Goal: Information Seeking & Learning: Find specific fact

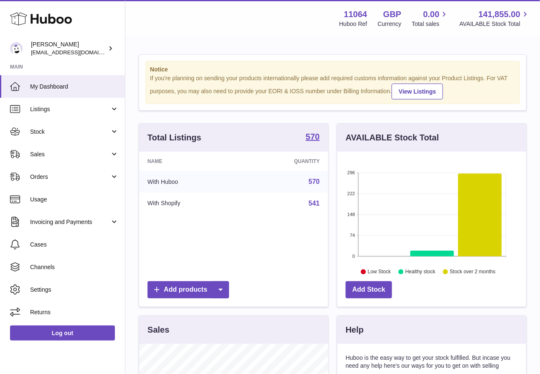
scroll to position [130, 189]
click at [85, 130] on span "Stock" at bounding box center [70, 132] width 80 height 8
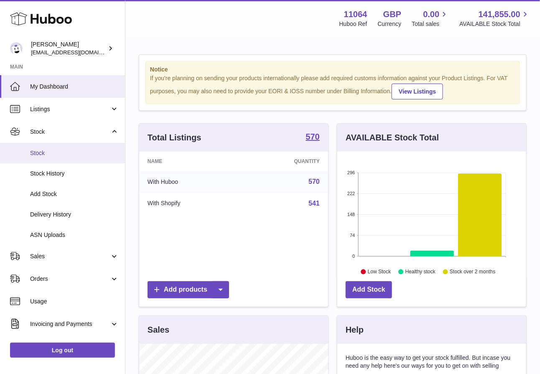
click at [88, 152] on span "Stock" at bounding box center [74, 153] width 89 height 8
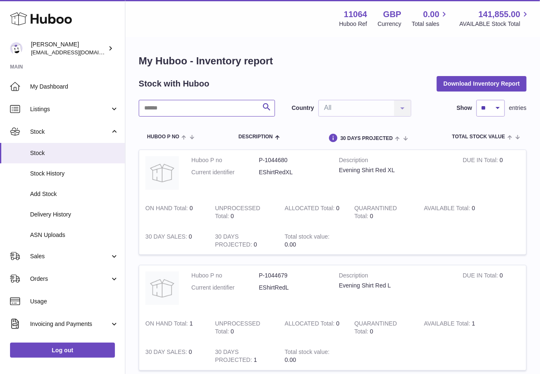
click at [201, 105] on input "text" at bounding box center [207, 108] width 136 height 17
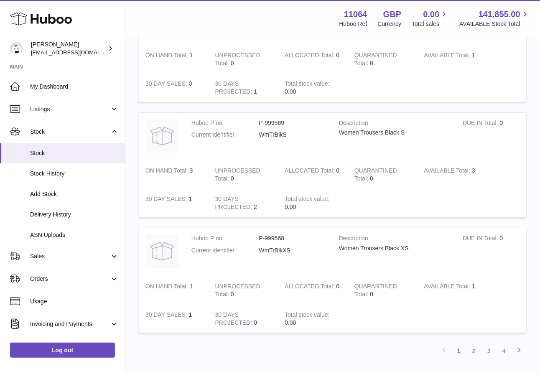
scroll to position [962, 0]
drag, startPoint x: 301, startPoint y: 247, endPoint x: 257, endPoint y: 248, distance: 44.3
click at [257, 248] on dl "Huboo P no P-999568 Current identifier WmTrBlkXS" at bounding box center [258, 246] width 135 height 24
copy dl "WmTrBlkXS"
drag, startPoint x: 295, startPoint y: 235, endPoint x: 250, endPoint y: 235, distance: 45.1
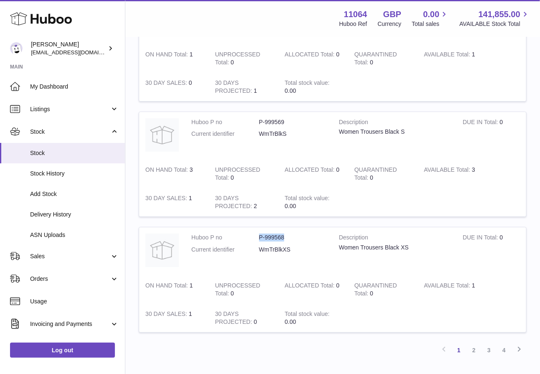
click at [250, 235] on dl "Huboo P no P-999568 Current identifier WmTrBlkXS" at bounding box center [258, 246] width 135 height 24
copy dl "P-999568"
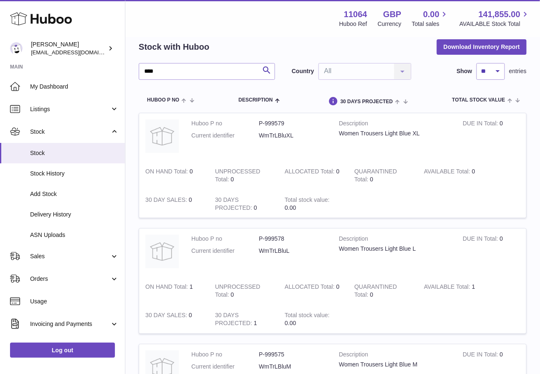
scroll to position [0, 0]
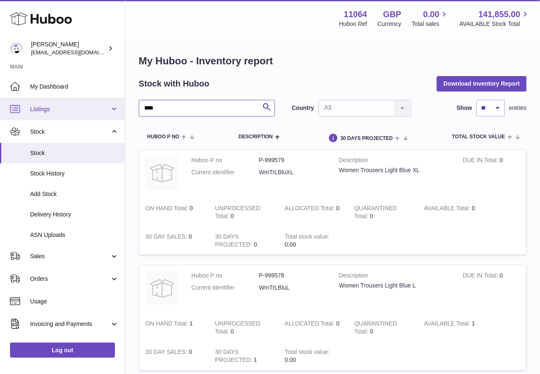
drag, startPoint x: 186, startPoint y: 109, endPoint x: 106, endPoint y: 111, distance: 79.8
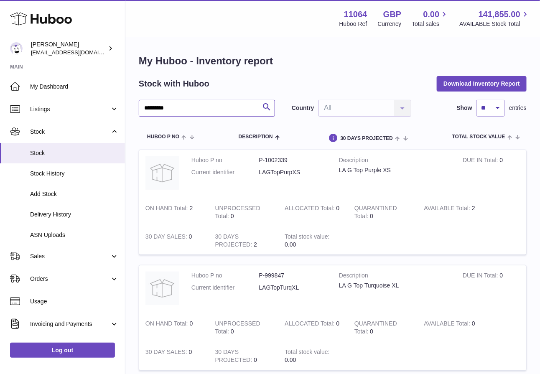
drag, startPoint x: 182, startPoint y: 109, endPoint x: 124, endPoint y: 109, distance: 58.5
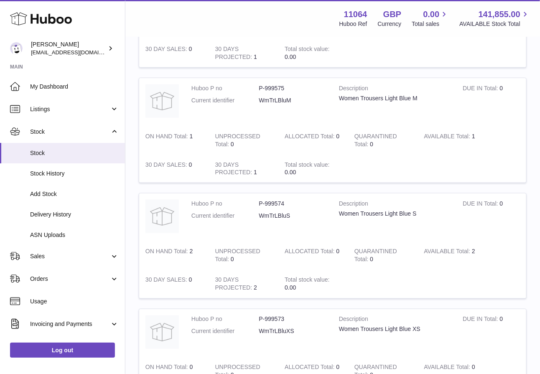
scroll to position [1016, 0]
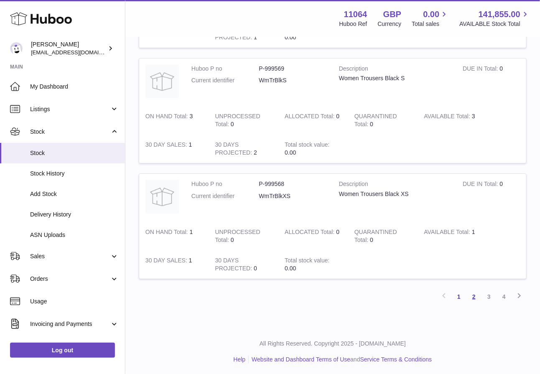
click at [473, 295] on link "2" at bounding box center [473, 296] width 15 height 15
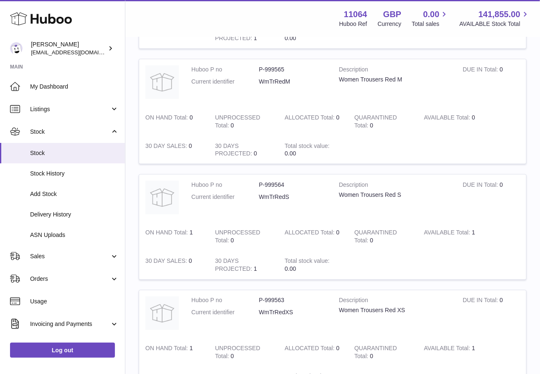
scroll to position [322, 0]
drag, startPoint x: 288, startPoint y: 183, endPoint x: 255, endPoint y: 183, distance: 33.0
click at [255, 183] on dl "Huboo P no P-999564 Current identifier WmTrRedS" at bounding box center [258, 193] width 135 height 24
copy dl "P-999564"
click at [371, 153] on td at bounding box center [437, 149] width 178 height 28
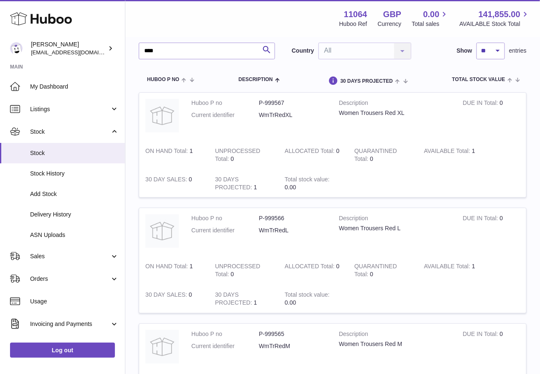
scroll to position [58, 0]
drag, startPoint x: 177, startPoint y: 51, endPoint x: 105, endPoint y: 51, distance: 72.3
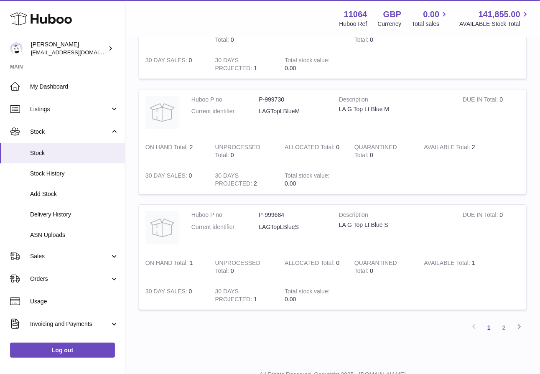
scroll to position [987, 0]
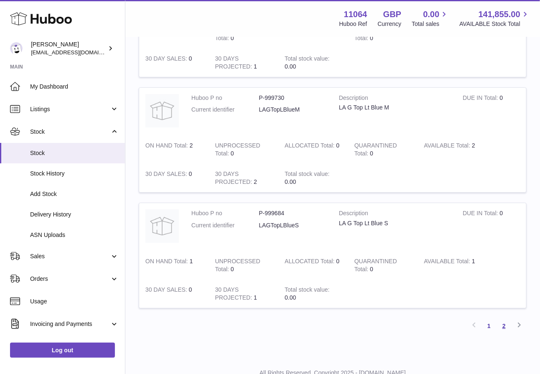
click at [507, 327] on link "2" at bounding box center [503, 325] width 15 height 15
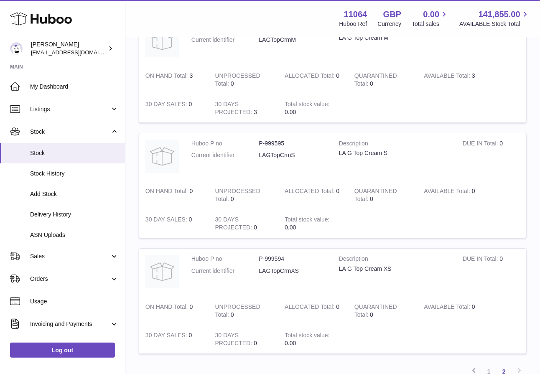
scroll to position [1016, 0]
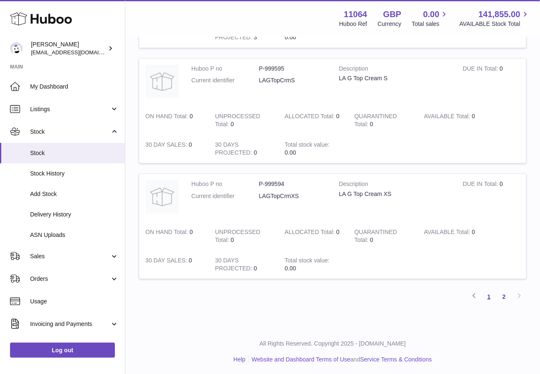
click at [489, 293] on link "1" at bounding box center [488, 296] width 15 height 15
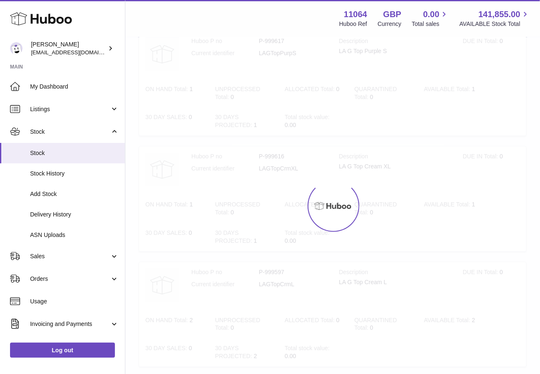
scroll to position [38, 0]
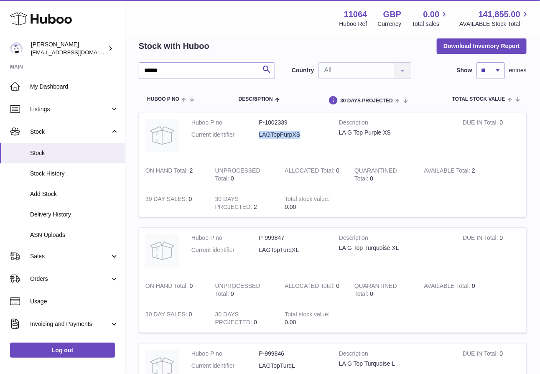
drag, startPoint x: 308, startPoint y: 133, endPoint x: 256, endPoint y: 134, distance: 52.2
click at [256, 135] on dl "Huboo P no P-1002339 Current identifier LAGTopPurpXS" at bounding box center [258, 131] width 135 height 24
drag, startPoint x: 292, startPoint y: 120, endPoint x: 252, endPoint y: 121, distance: 39.7
click at [252, 121] on dl "Huboo P no P-1002339 Current identifier LAGTopPurpXS" at bounding box center [258, 131] width 135 height 24
copy dl "P-1002339"
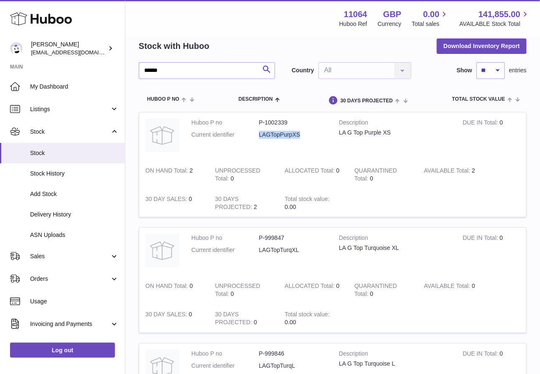
drag, startPoint x: 320, startPoint y: 137, endPoint x: 252, endPoint y: 137, distance: 68.9
click at [252, 137] on dl "Huboo P no P-1002339 Current identifier LAGTopPurpXS" at bounding box center [258, 131] width 135 height 24
copy dl "LAGTopPurpXS"
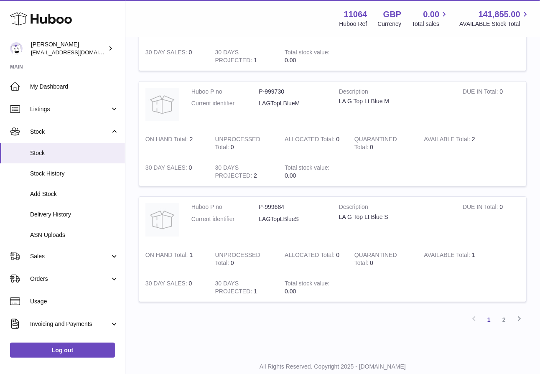
scroll to position [1016, 0]
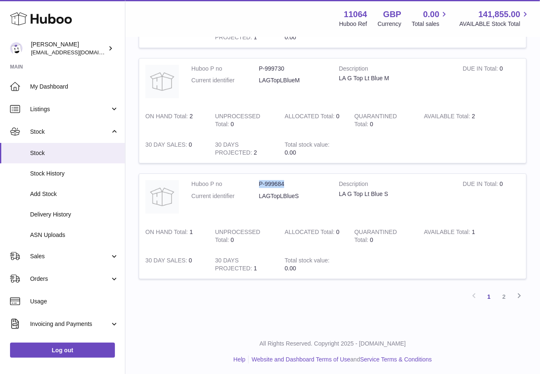
drag, startPoint x: 296, startPoint y: 182, endPoint x: 252, endPoint y: 182, distance: 44.3
click at [252, 182] on dl "Huboo P no P-999684 Current identifier LAGTopLBlueS" at bounding box center [258, 192] width 135 height 24
copy dl "P-999684"
drag, startPoint x: 304, startPoint y: 192, endPoint x: 248, endPoint y: 193, distance: 55.6
click at [248, 193] on dl "Huboo P no P-999684 Current identifier LAGTopLBlueS" at bounding box center [258, 192] width 135 height 24
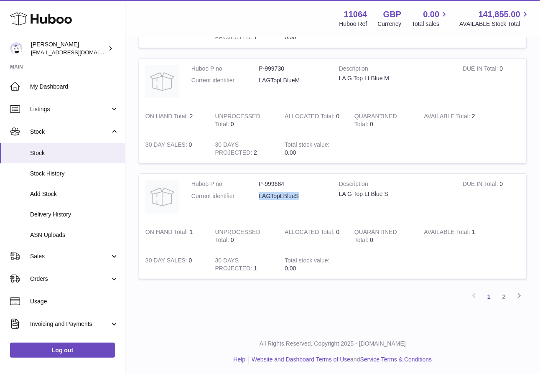
copy dl "LAGTopLBlueS"
click at [504, 295] on link "2" at bounding box center [503, 296] width 15 height 15
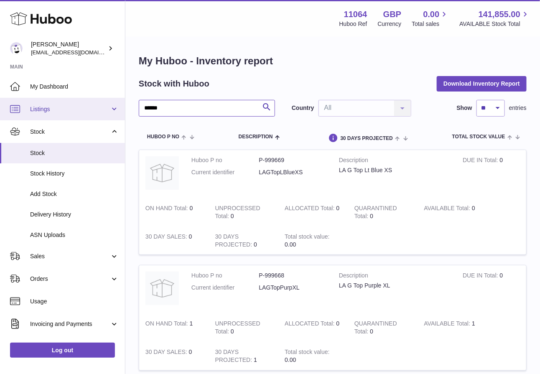
drag, startPoint x: 173, startPoint y: 111, endPoint x: 117, endPoint y: 110, distance: 56.0
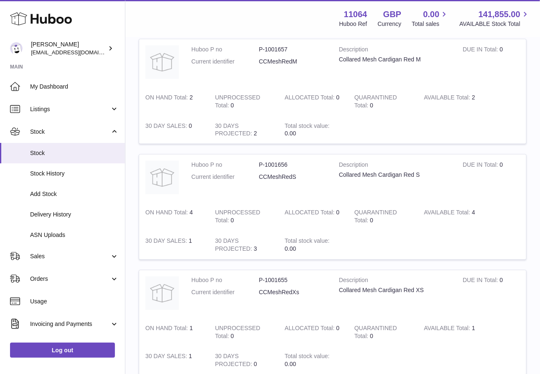
scroll to position [337, 0]
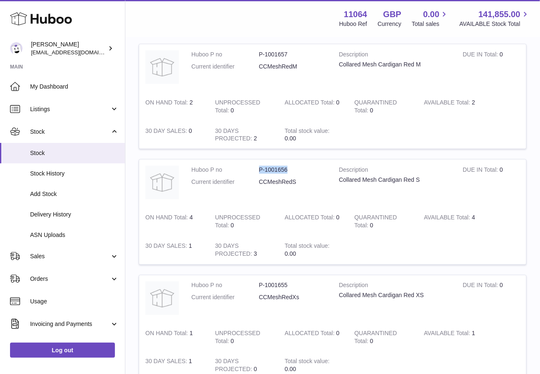
drag, startPoint x: 290, startPoint y: 168, endPoint x: 255, endPoint y: 169, distance: 34.3
click at [255, 170] on dl "Huboo P no P-1001656 Current identifier CCMeshRedS" at bounding box center [258, 178] width 135 height 24
copy dl "P-1001656"
drag, startPoint x: 297, startPoint y: 181, endPoint x: 254, endPoint y: 181, distance: 42.6
click at [254, 181] on dl "Huboo P no P-1001656 Current identifier CCMeshRedS" at bounding box center [258, 178] width 135 height 24
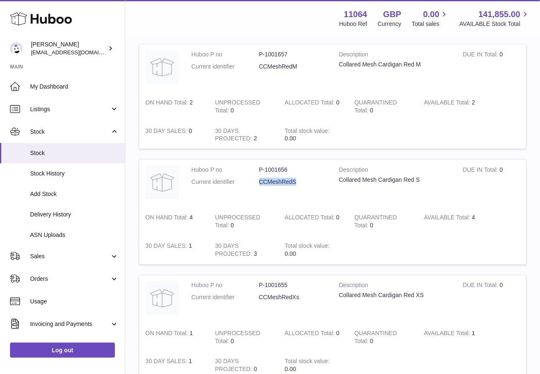
copy dl "CCMeshRedS"
click at [301, 182] on dd "CCMeshRedS" at bounding box center [293, 182] width 68 height 8
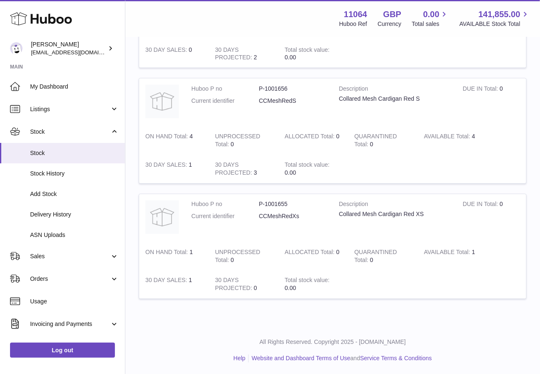
scroll to position [0, 0]
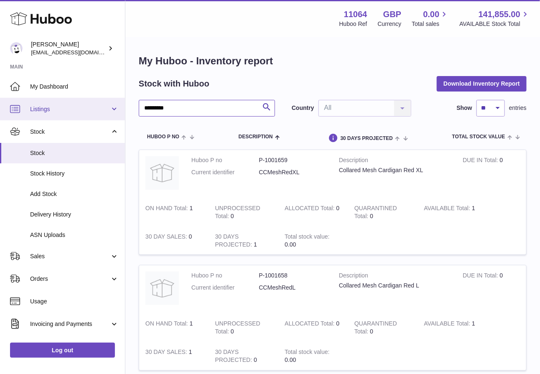
drag, startPoint x: 200, startPoint y: 108, endPoint x: 98, endPoint y: 108, distance: 102.0
type input "*"
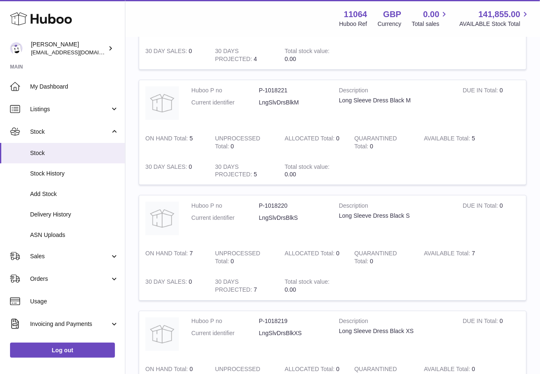
scroll to position [300, 0]
drag, startPoint x: 307, startPoint y: 217, endPoint x: 254, endPoint y: 218, distance: 53.1
click at [254, 219] on dl "Huboo P no P-1018220 Current identifier LngSlvDrsBlkS" at bounding box center [258, 215] width 135 height 24
copy dl "LngSlvDrsBlkS"
drag, startPoint x: 301, startPoint y: 204, endPoint x: 252, endPoint y: 206, distance: 48.9
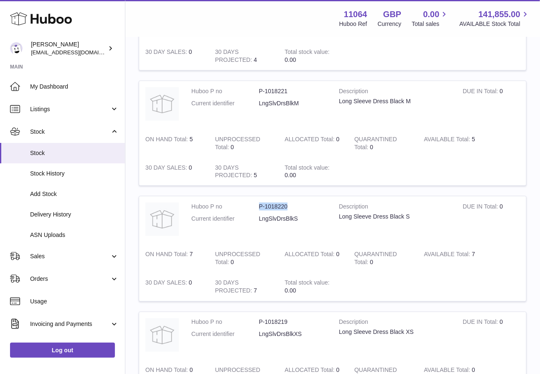
click at [252, 206] on dl "Huboo P no P-1018220 Current identifier LngSlvDrsBlkS" at bounding box center [258, 215] width 135 height 24
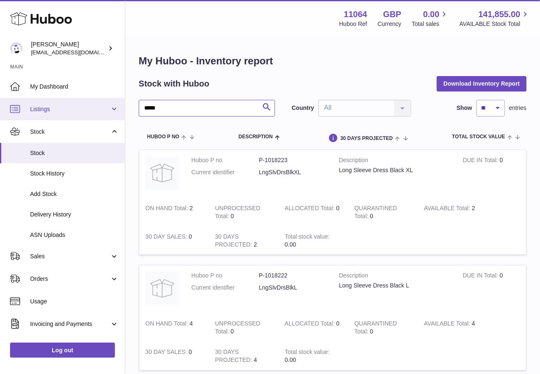
drag, startPoint x: 171, startPoint y: 109, endPoint x: 103, endPoint y: 109, distance: 67.7
drag, startPoint x: 203, startPoint y: 107, endPoint x: 100, endPoint y: 107, distance: 103.2
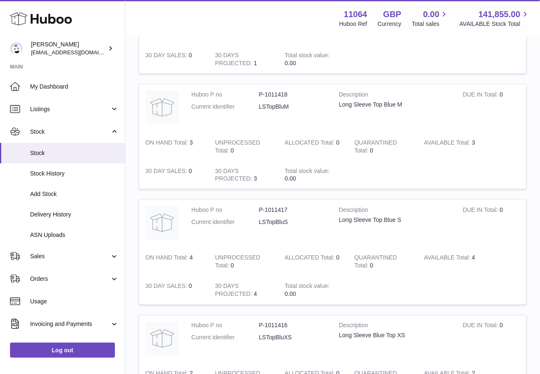
scroll to position [418, 0]
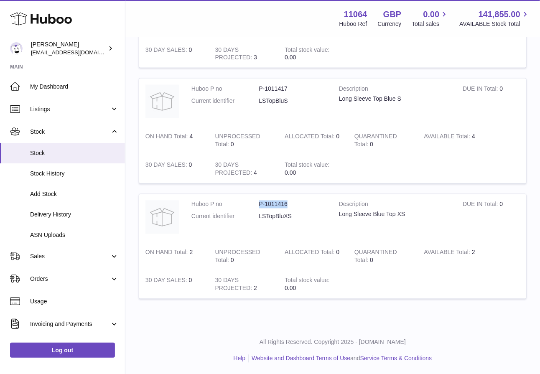
drag, startPoint x: 286, startPoint y: 202, endPoint x: 247, endPoint y: 202, distance: 39.3
click at [247, 202] on dl "Huboo P no P-1011416 Current identifier LSTopBluXS" at bounding box center [258, 213] width 135 height 24
drag, startPoint x: 298, startPoint y: 219, endPoint x: 248, endPoint y: 219, distance: 49.3
click at [248, 219] on dl "Huboo P no P-1011416 Current identifier LSTopBluXS" at bounding box center [258, 213] width 135 height 24
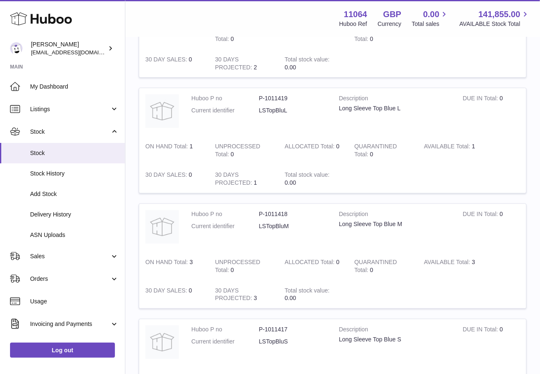
scroll to position [171, 0]
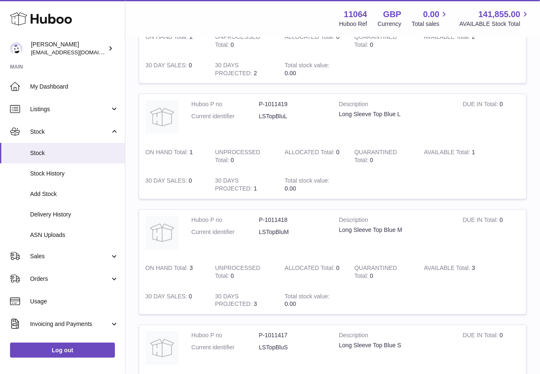
click at [421, 137] on td "Description Long Sleeve Top Blue L" at bounding box center [395, 118] width 124 height 48
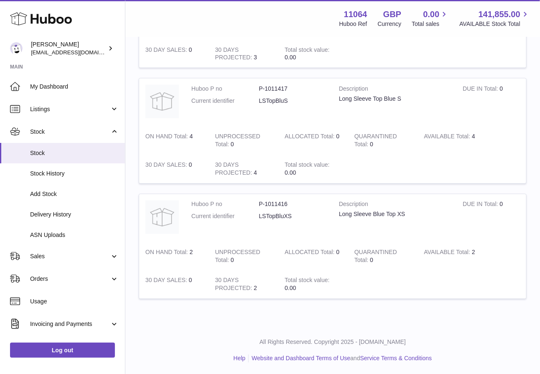
scroll to position [0, 0]
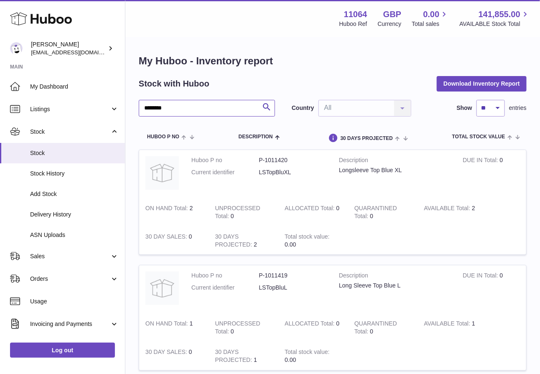
click at [200, 105] on input "********" at bounding box center [207, 108] width 136 height 17
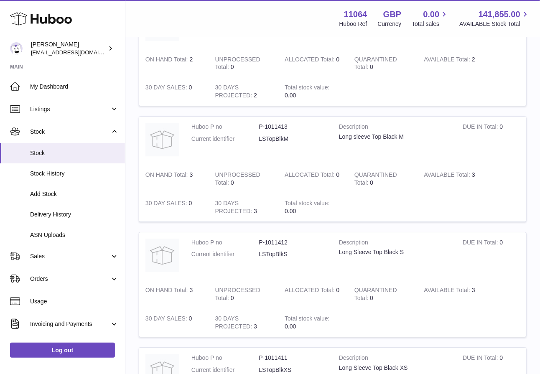
scroll to position [835, 0]
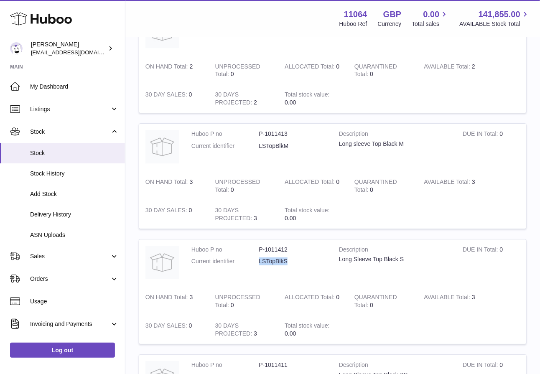
drag, startPoint x: 288, startPoint y: 260, endPoint x: 252, endPoint y: 259, distance: 36.8
click at [252, 259] on dl "Huboo P no P-1011412 Current identifier LSTopBlkS" at bounding box center [258, 258] width 135 height 24
drag, startPoint x: 290, startPoint y: 248, endPoint x: 251, endPoint y: 248, distance: 38.4
click at [252, 248] on dl "Huboo P no P-1011412 Current identifier LSTopBlkS" at bounding box center [258, 258] width 135 height 24
click at [334, 182] on strong "ALLOCATED Total" at bounding box center [310, 182] width 51 height 9
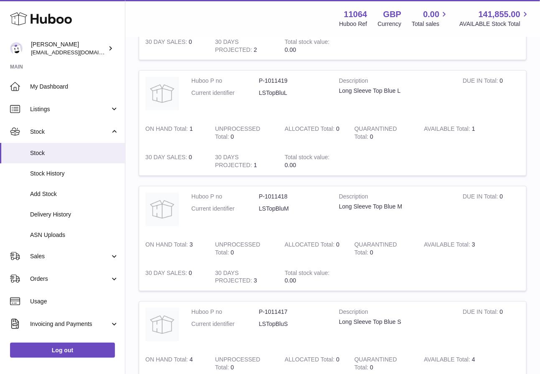
scroll to position [0, 0]
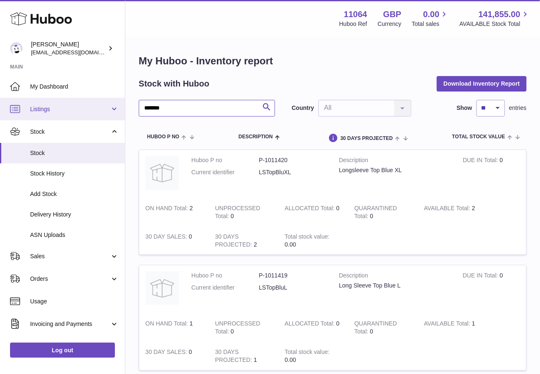
drag, startPoint x: 205, startPoint y: 112, endPoint x: 110, endPoint y: 108, distance: 94.9
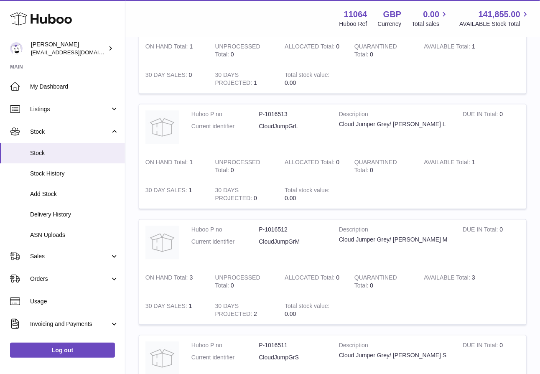
scroll to position [508, 0]
drag, startPoint x: 305, startPoint y: 239, endPoint x: 246, endPoint y: 238, distance: 59.8
click at [247, 240] on dl "Huboo P no P-1016512 Current identifier CloudJumpGrM" at bounding box center [258, 238] width 135 height 24
click at [312, 247] on dl "Huboo P no P-1016512 Current identifier CloudJumpGrM" at bounding box center [258, 238] width 135 height 24
drag, startPoint x: 313, startPoint y: 238, endPoint x: 237, endPoint y: 238, distance: 76.9
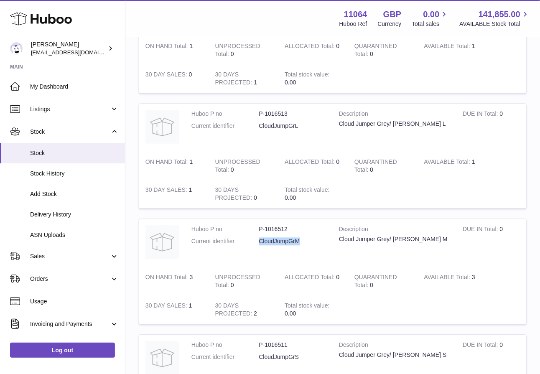
click at [237, 238] on dl "Huboo P no P-1016512 Current identifier CloudJumpGrM" at bounding box center [258, 238] width 135 height 24
drag, startPoint x: 295, startPoint y: 223, endPoint x: 296, endPoint y: 228, distance: 4.7
click at [297, 229] on td "Huboo P no P-1016512 Current identifier CloudJumpGrM" at bounding box center [259, 243] width 148 height 48
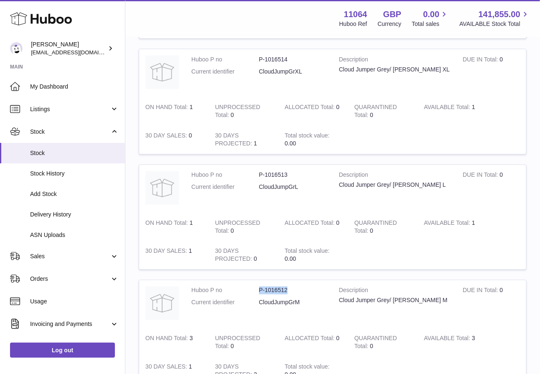
scroll to position [446, 0]
click at [361, 244] on td at bounding box center [437, 256] width 178 height 28
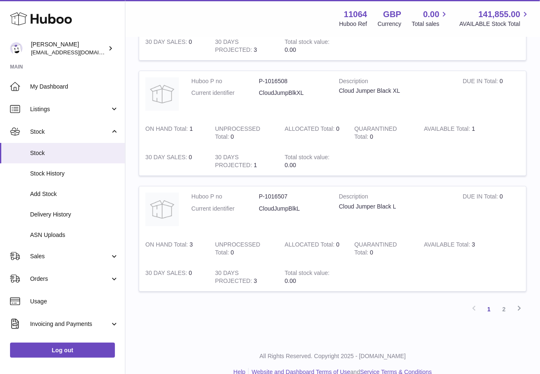
scroll to position [1003, 0]
click at [504, 304] on link "2" at bounding box center [503, 309] width 15 height 15
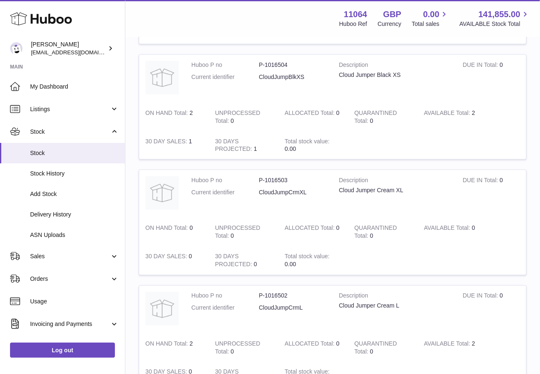
scroll to position [786, 0]
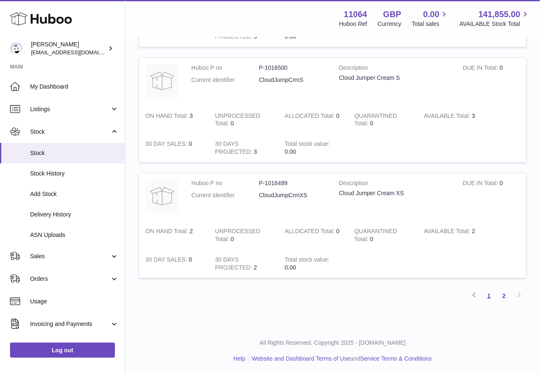
click at [489, 293] on link "1" at bounding box center [488, 295] width 15 height 15
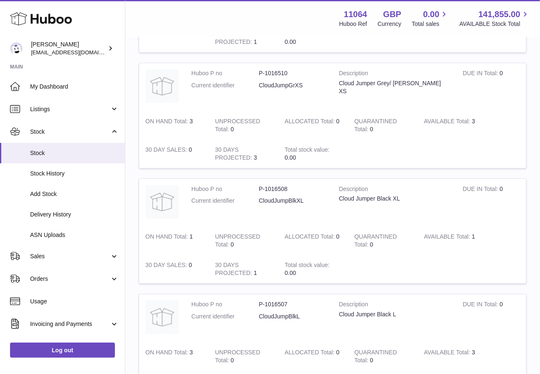
scroll to position [891, 0]
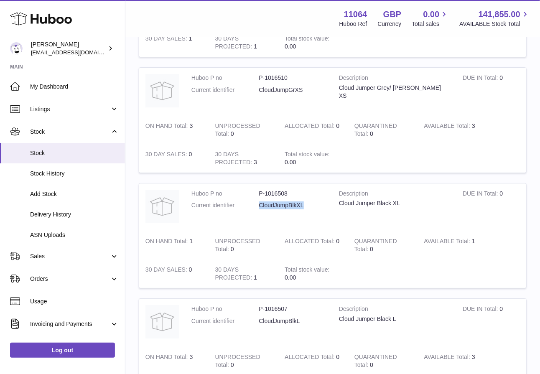
drag, startPoint x: 309, startPoint y: 205, endPoint x: 250, endPoint y: 206, distance: 58.9
click at [250, 206] on dl "Huboo P no P-1016508 Current identifier CloudJumpBlkXL" at bounding box center [258, 202] width 135 height 24
click at [305, 192] on dd "P-1016508" at bounding box center [293, 194] width 68 height 8
drag, startPoint x: 298, startPoint y: 189, endPoint x: 227, endPoint y: 188, distance: 70.6
click at [228, 190] on dl "Huboo P no P-1016508 Current identifier CloudJumpBlkXL" at bounding box center [258, 202] width 135 height 24
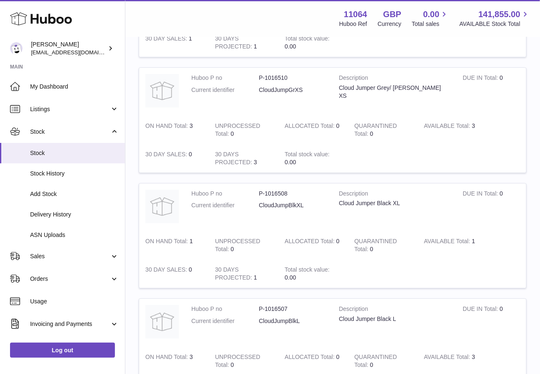
click at [373, 148] on td at bounding box center [437, 158] width 178 height 28
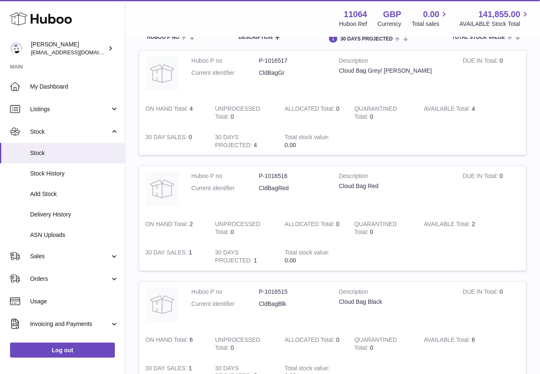
scroll to position [0, 0]
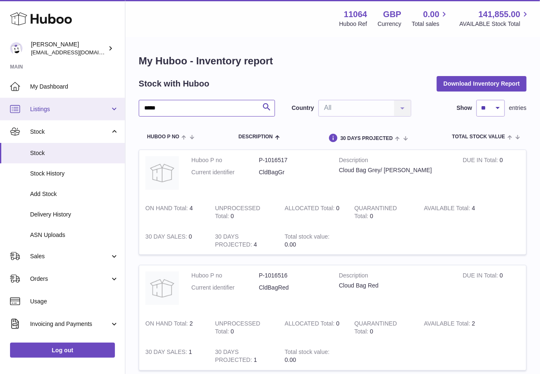
drag, startPoint x: 194, startPoint y: 110, endPoint x: 120, endPoint y: 106, distance: 74.5
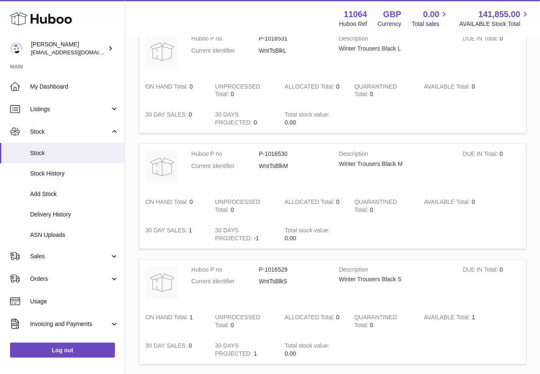
scroll to position [1016, 0]
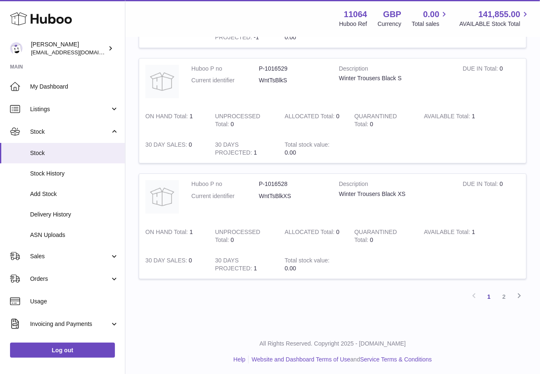
click at [501, 297] on link "2" at bounding box center [503, 296] width 15 height 15
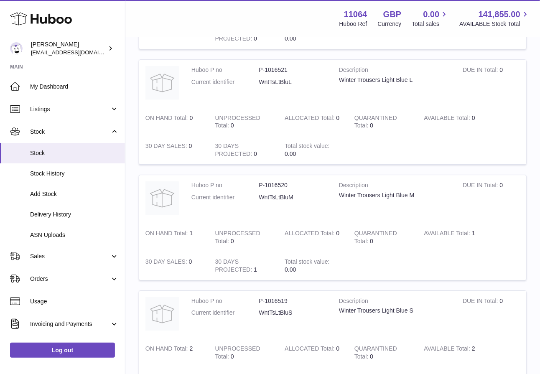
scroll to position [785, 0]
drag, startPoint x: 295, startPoint y: 193, endPoint x: 252, endPoint y: 191, distance: 43.1
click at [253, 193] on dl "Huboo P no P-1016520 Current identifier WntTsLtBluM" at bounding box center [258, 192] width 135 height 24
drag, startPoint x: 296, startPoint y: 181, endPoint x: 243, endPoint y: 179, distance: 53.1
click at [243, 181] on dl "Huboo P no P-1016520 Current identifier WntTsLtBluM" at bounding box center [258, 192] width 135 height 24
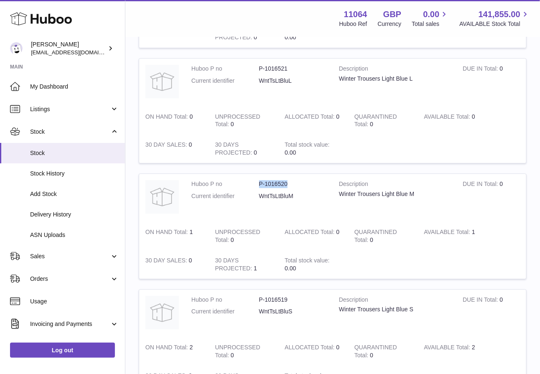
click at [376, 218] on td "Description Winter Trousers Light Blue M" at bounding box center [395, 198] width 124 height 48
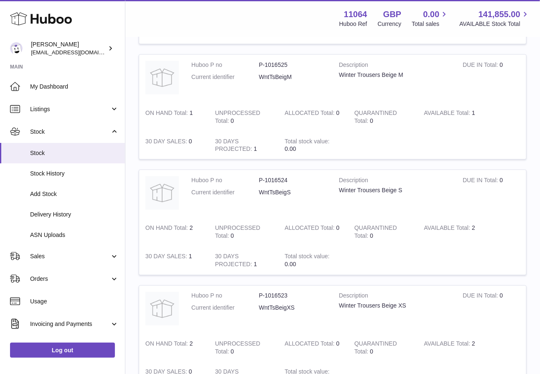
scroll to position [0, 0]
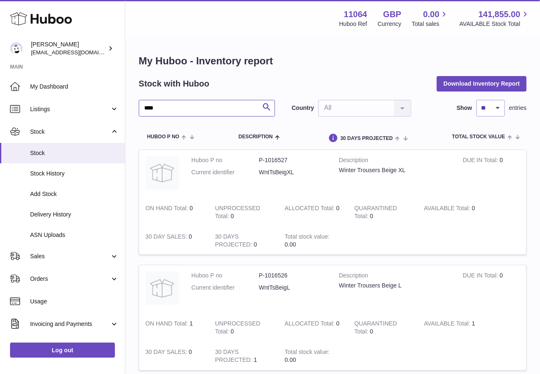
drag, startPoint x: 191, startPoint y: 104, endPoint x: 176, endPoint y: 113, distance: 17.8
click at [176, 113] on input "****" at bounding box center [207, 108] width 136 height 17
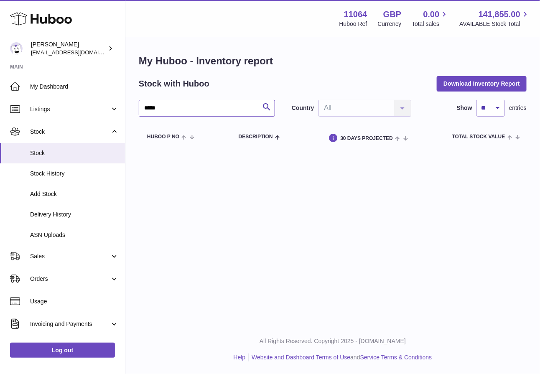
type input "*****"
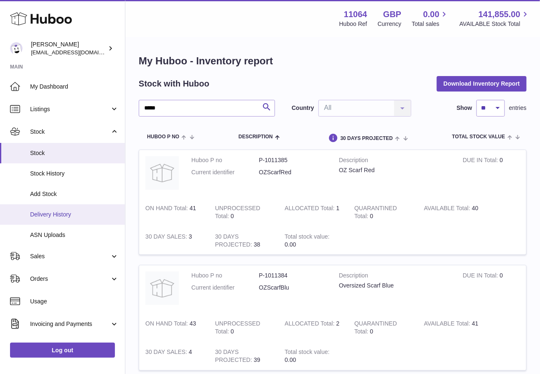
click at [78, 213] on span "Delivery History" at bounding box center [74, 215] width 89 height 8
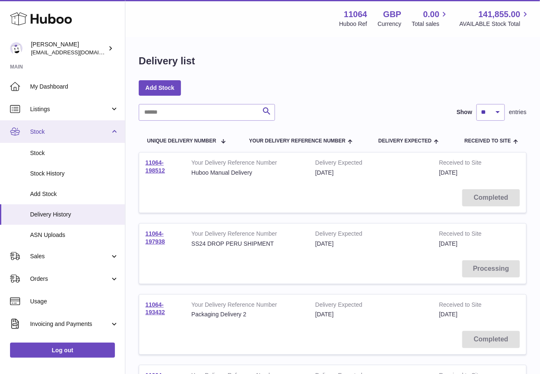
click at [71, 130] on span "Stock" at bounding box center [70, 132] width 80 height 8
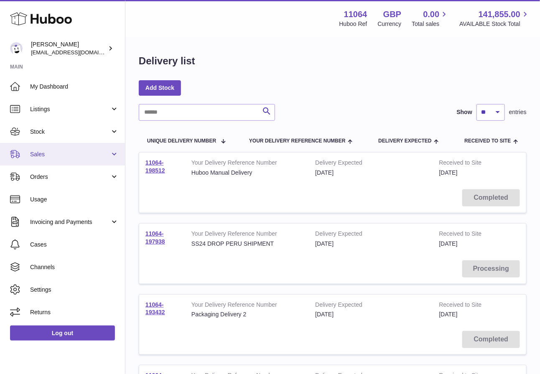
click at [75, 159] on link "Sales" at bounding box center [62, 154] width 125 height 23
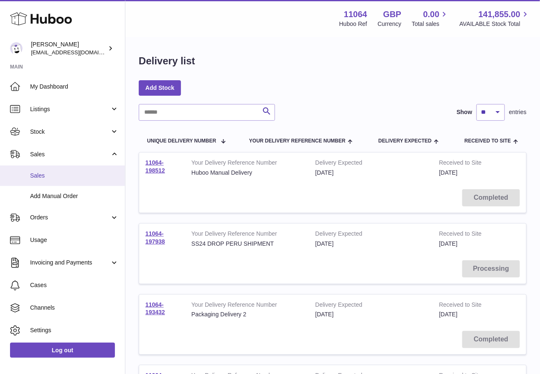
click at [84, 182] on link "Sales" at bounding box center [62, 175] width 125 height 20
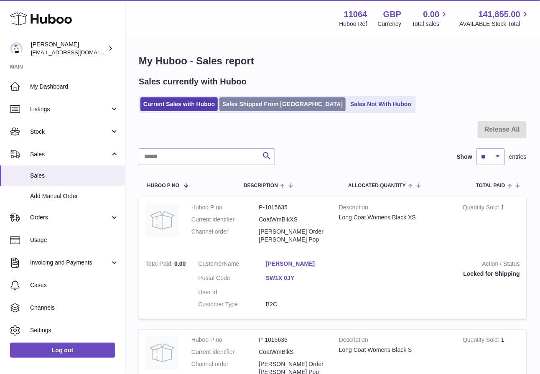
click at [264, 103] on link "Sales Shipped From Huboo" at bounding box center [282, 104] width 126 height 14
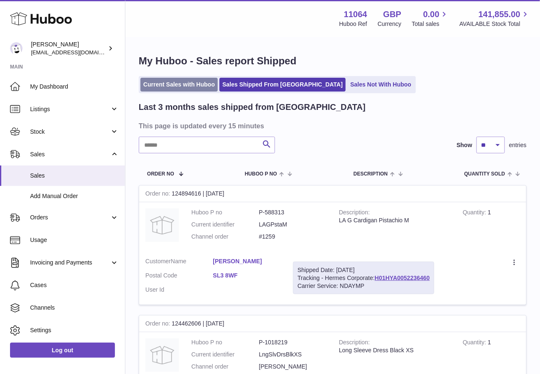
click at [191, 81] on link "Current Sales with Huboo" at bounding box center [178, 85] width 77 height 14
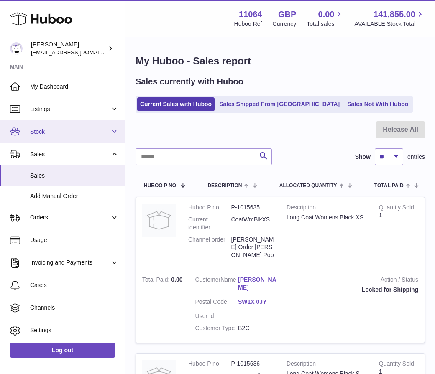
click at [84, 127] on link "Stock" at bounding box center [62, 131] width 125 height 23
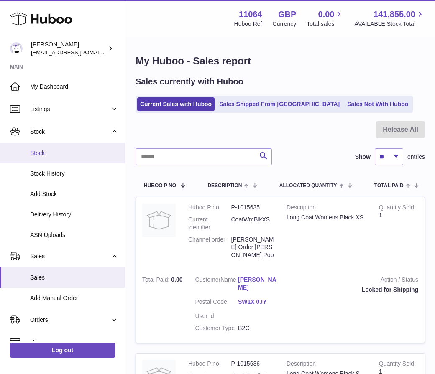
click at [82, 148] on link "Stock" at bounding box center [62, 153] width 125 height 20
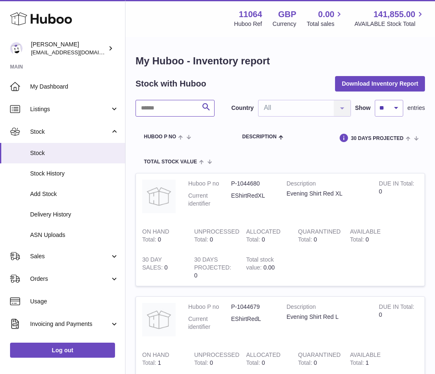
click at [155, 111] on input "text" at bounding box center [174, 108] width 79 height 17
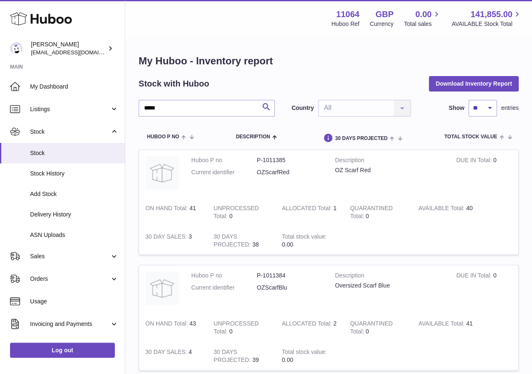
click at [232, 186] on td "Huboo P no P-1011385 Current identifier OZScarfRed" at bounding box center [257, 174] width 144 height 48
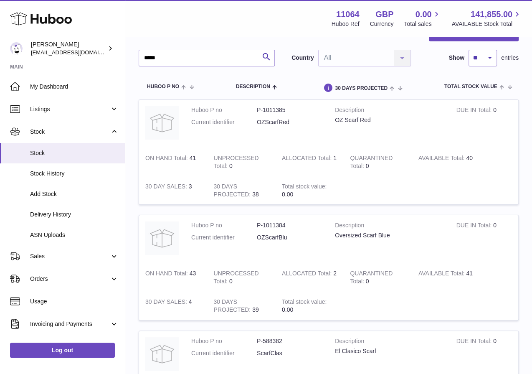
scroll to position [58, 0]
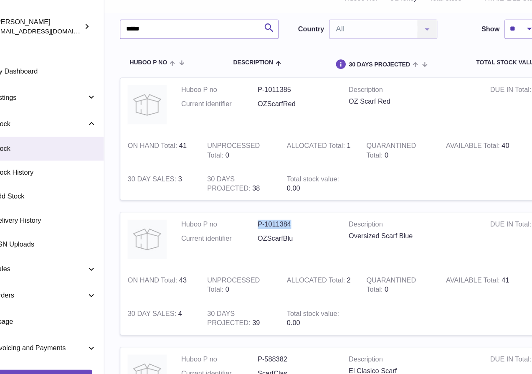
drag, startPoint x: 293, startPoint y: 218, endPoint x: 256, endPoint y: 217, distance: 37.2
click at [256, 217] on dl "Huboo P no P-1011384 Current identifier OZScarfBlu" at bounding box center [256, 226] width 131 height 24
copy dl "P-1011384"
drag, startPoint x: 289, startPoint y: 229, endPoint x: 242, endPoint y: 228, distance: 46.8
click at [242, 228] on dl "Huboo P no P-1011384 Current identifier OZScarfBlu" at bounding box center [256, 226] width 131 height 24
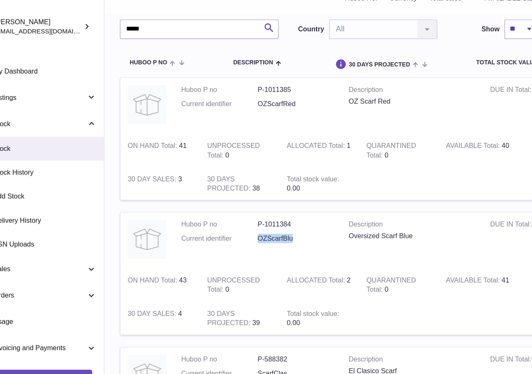
copy dl "OZScarfBlu"
drag, startPoint x: 394, startPoint y: 227, endPoint x: 334, endPoint y: 226, distance: 60.6
click at [334, 226] on td "Description Oversized Scarf Blue" at bounding box center [390, 232] width 122 height 48
copy div "Oversized Scarf Blue"
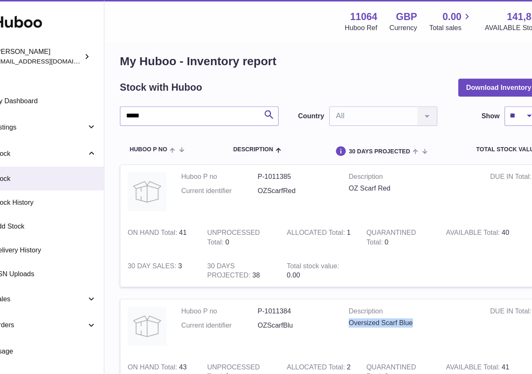
scroll to position [0, 0]
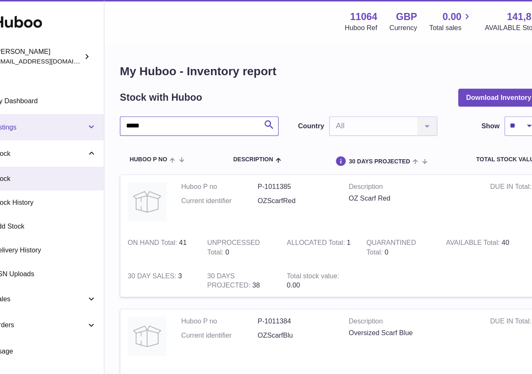
drag, startPoint x: 171, startPoint y: 108, endPoint x: 109, endPoint y: 106, distance: 62.7
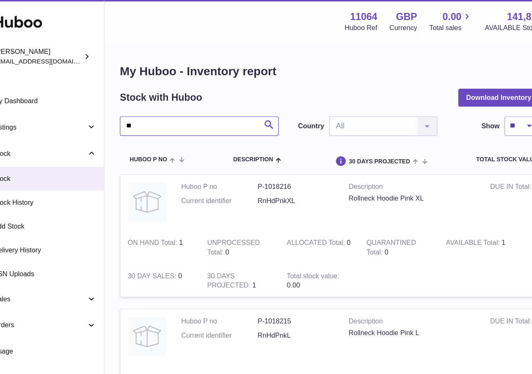
type input "*"
type input "****"
click at [434, 272] on td "DUE IN Total 0" at bounding box center [484, 289] width 68 height 48
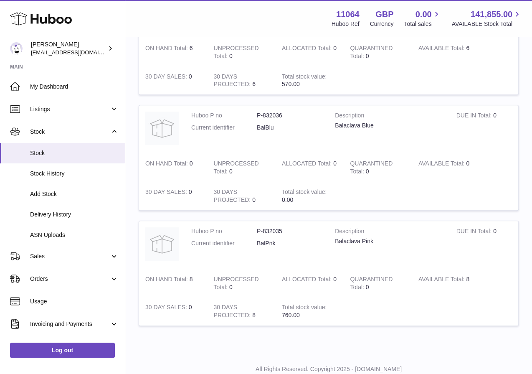
scroll to position [418, 0]
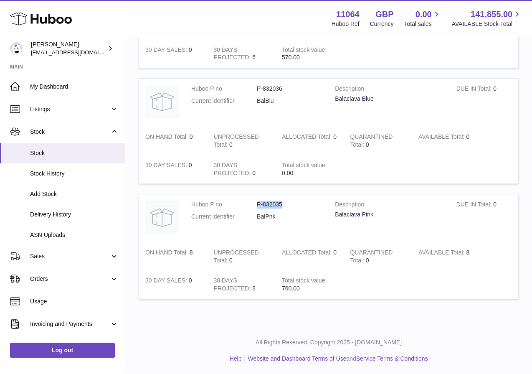
drag, startPoint x: 289, startPoint y: 205, endPoint x: 248, endPoint y: 204, distance: 41.4
click at [248, 204] on dl "Huboo P no P-832035 Current identifier BalPnk" at bounding box center [256, 213] width 131 height 24
copy dl "P-832035"
drag, startPoint x: 287, startPoint y: 214, endPoint x: 225, endPoint y: 215, distance: 61.8
click at [225, 215] on dl "Huboo P no P-832035 Current identifier BalPnk" at bounding box center [256, 213] width 131 height 24
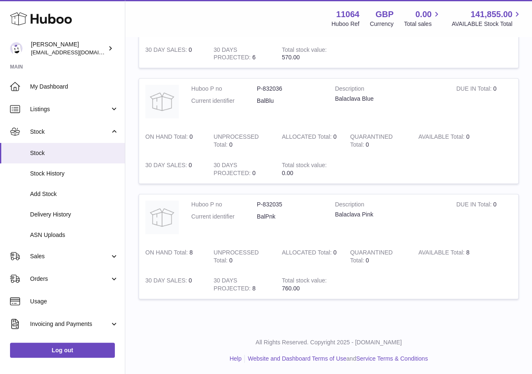
click at [270, 218] on dd "BalPnk" at bounding box center [290, 217] width 66 height 8
drag, startPoint x: 287, startPoint y: 218, endPoint x: 252, endPoint y: 221, distance: 34.8
click at [252, 221] on dl "Huboo P no P-832035 Current identifier BalPnk" at bounding box center [256, 213] width 131 height 24
copy dl "BalPnk"
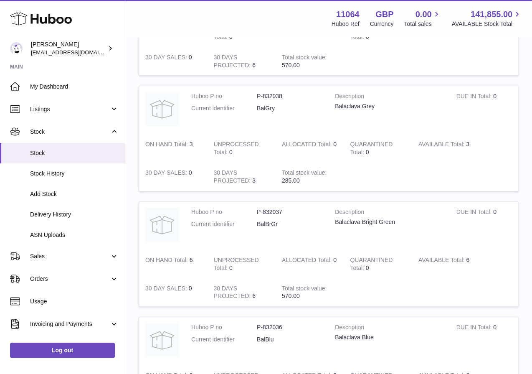
scroll to position [169, 0]
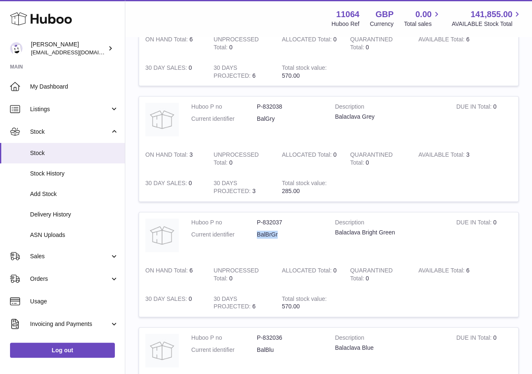
drag, startPoint x: 286, startPoint y: 232, endPoint x: 249, endPoint y: 231, distance: 36.4
click at [249, 232] on dl "Huboo P no P-832037 Current identifier BalBrGr" at bounding box center [256, 231] width 131 height 24
copy dl "BalBrGr"
click at [389, 173] on td at bounding box center [431, 187] width 175 height 28
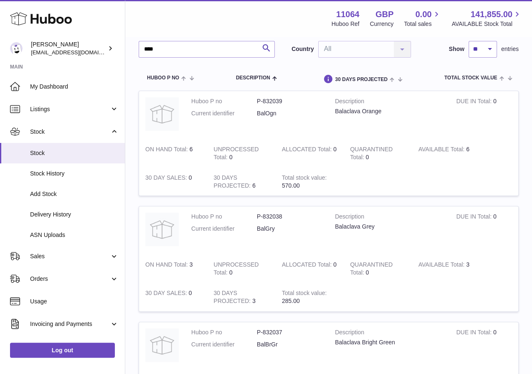
scroll to position [59, 0]
drag, startPoint x: 289, startPoint y: 218, endPoint x: 233, endPoint y: 217, distance: 55.6
click at [234, 217] on dl "Huboo P no P-832038 Current identifier BalGry" at bounding box center [256, 225] width 131 height 24
click at [412, 191] on td at bounding box center [431, 182] width 175 height 28
